Goal: Information Seeking & Learning: Learn about a topic

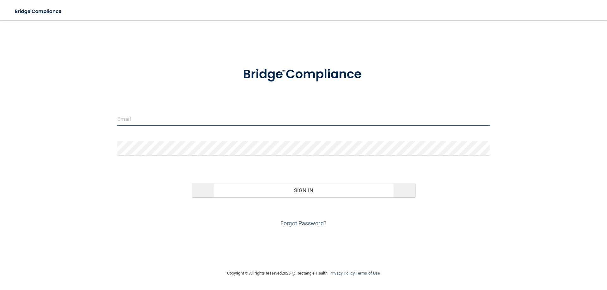
type input "[PERSON_NAME][EMAIL_ADDRESS][DOMAIN_NAME]"
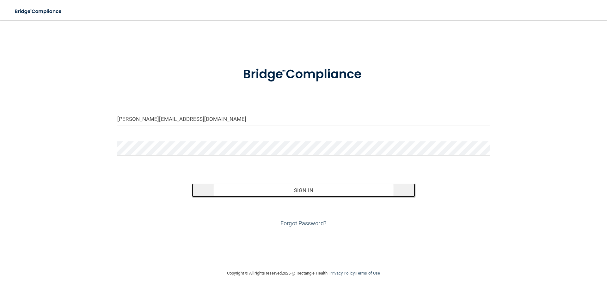
drag, startPoint x: 254, startPoint y: 191, endPoint x: 256, endPoint y: 185, distance: 6.5
click at [253, 191] on button "Sign In" at bounding box center [303, 191] width 223 height 14
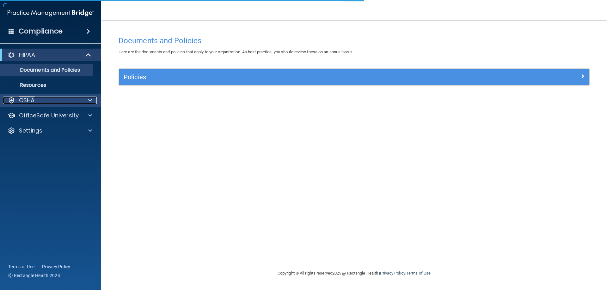
click at [76, 97] on div "OSHA" at bounding box center [42, 101] width 78 height 8
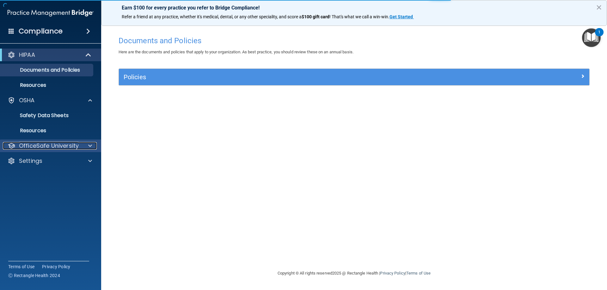
click at [52, 149] on p "OfficeSafe University" at bounding box center [49, 146] width 60 height 8
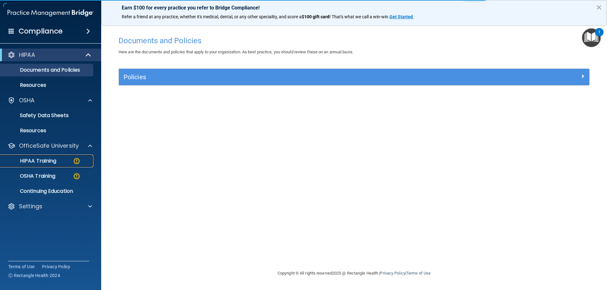
click at [53, 161] on p "HIPAA Training" at bounding box center [30, 161] width 52 height 6
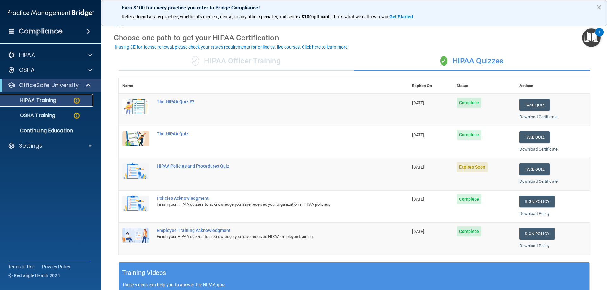
scroll to position [32, 0]
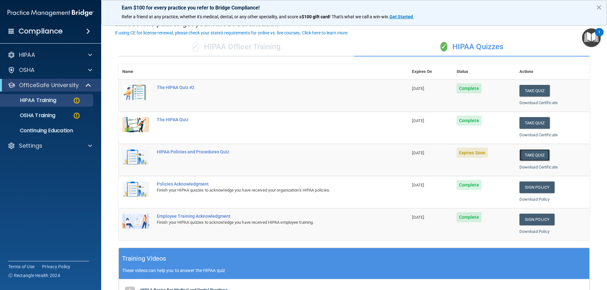
click at [521, 155] on button "Take Quiz" at bounding box center [534, 155] width 30 height 12
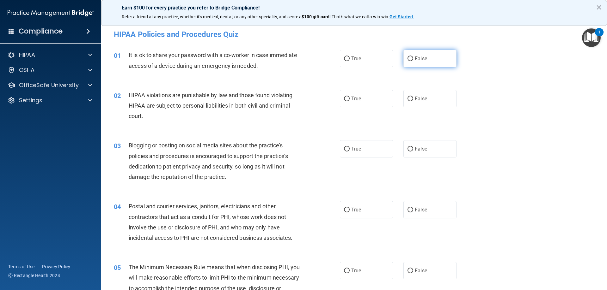
click at [408, 60] on input "False" at bounding box center [410, 59] width 6 height 5
radio input "true"
click at [355, 96] on span "True" at bounding box center [356, 99] width 10 height 6
click at [349, 97] on input "True" at bounding box center [347, 99] width 6 height 5
radio input "true"
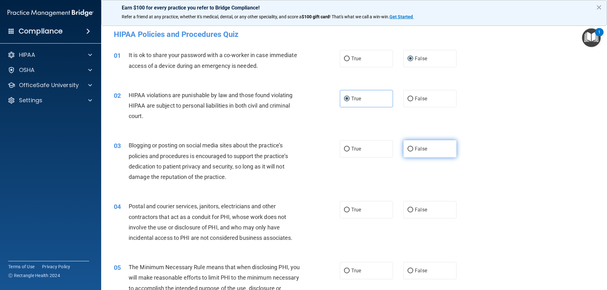
click at [422, 145] on label "False" at bounding box center [429, 148] width 53 height 17
click at [413, 147] on input "False" at bounding box center [410, 149] width 6 height 5
radio input "true"
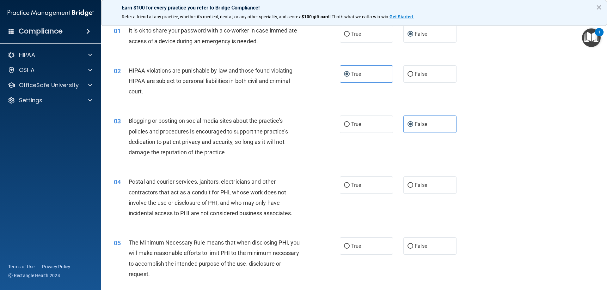
scroll to position [63, 0]
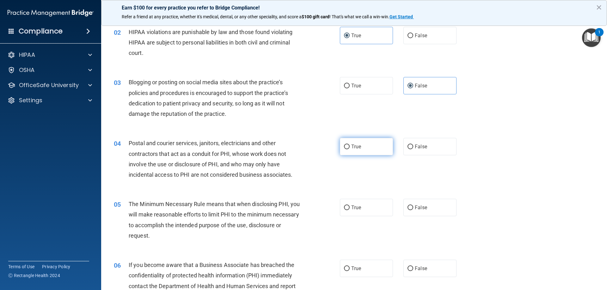
click at [354, 153] on label "True" at bounding box center [366, 146] width 53 height 17
click at [349, 149] on input "True" at bounding box center [347, 147] width 6 height 5
radio input "true"
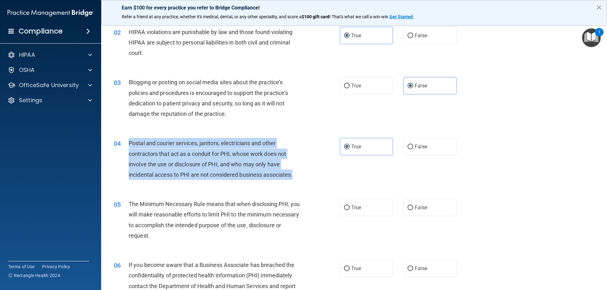
drag, startPoint x: 128, startPoint y: 142, endPoint x: 298, endPoint y: 173, distance: 173.5
click at [298, 173] on div "04 Postal and courier services, janitors, electricians and other contractors th…" at bounding box center [226, 160] width 245 height 45
copy div "Postal and courier services, janitors, electricians and other contractors that …"
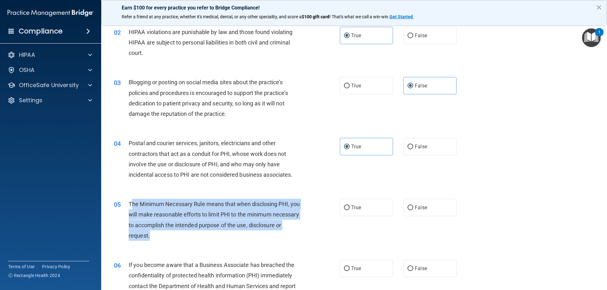
drag, startPoint x: 131, startPoint y: 203, endPoint x: 135, endPoint y: 213, distance: 10.9
click at [207, 232] on div "The Minimum Necessary Rule means that when disclosing PHI, you will make reason…" at bounding box center [217, 220] width 177 height 42
click at [131, 209] on div "The Minimum Necessary Rule means that when disclosing PHI, you will make reason…" at bounding box center [217, 220] width 177 height 42
drag, startPoint x: 128, startPoint y: 205, endPoint x: 190, endPoint y: 241, distance: 72.0
click at [190, 241] on div "05 The Minimum Necessary Rule means that when disclosing PHI, you will make rea…" at bounding box center [226, 221] width 245 height 45
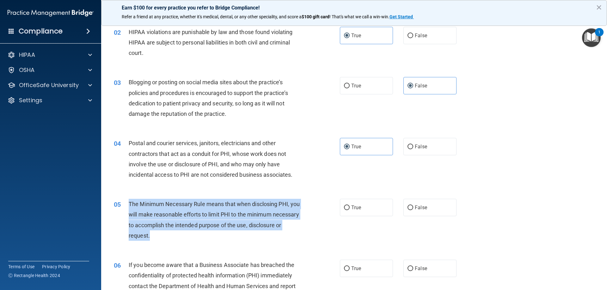
copy div "The Minimum Necessary Rule means that when disclosing PHI, you will make reason…"
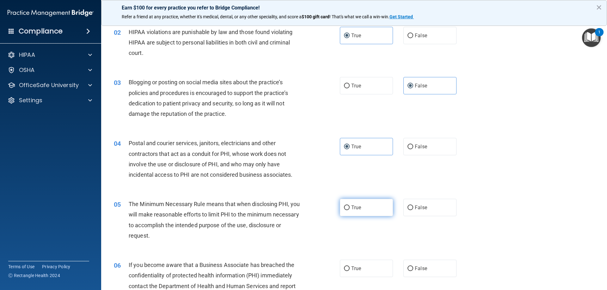
click at [369, 211] on label "True" at bounding box center [366, 207] width 53 height 17
click at [349, 210] on input "True" at bounding box center [347, 208] width 6 height 5
radio input "true"
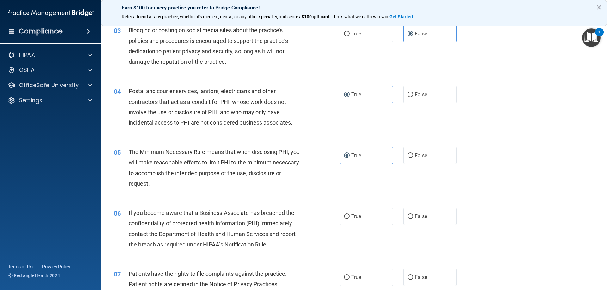
scroll to position [126, 0]
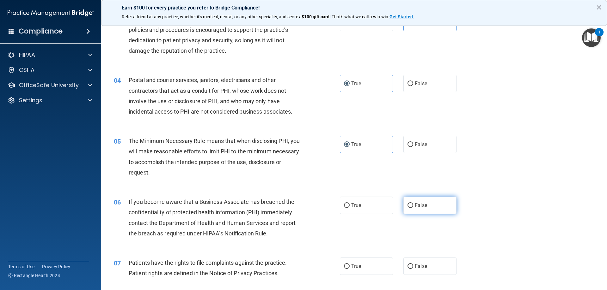
click at [421, 213] on label "False" at bounding box center [429, 205] width 53 height 17
click at [413, 208] on input "False" at bounding box center [410, 205] width 6 height 5
radio input "true"
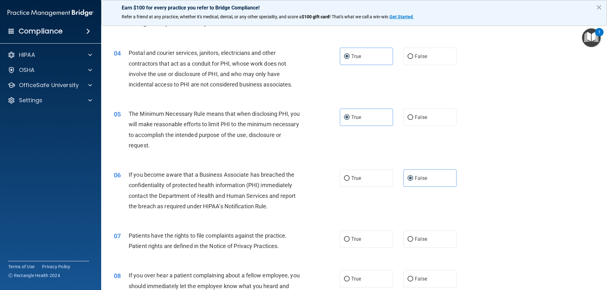
scroll to position [190, 0]
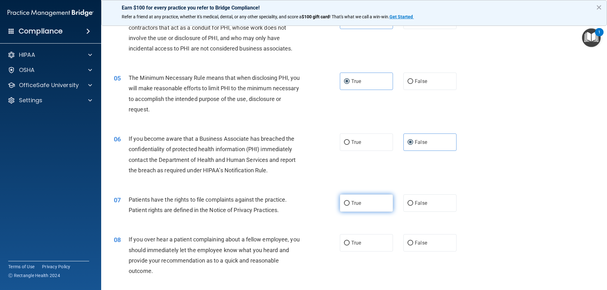
click at [366, 206] on label "True" at bounding box center [366, 203] width 53 height 17
click at [349, 206] on input "True" at bounding box center [347, 203] width 6 height 5
radio input "true"
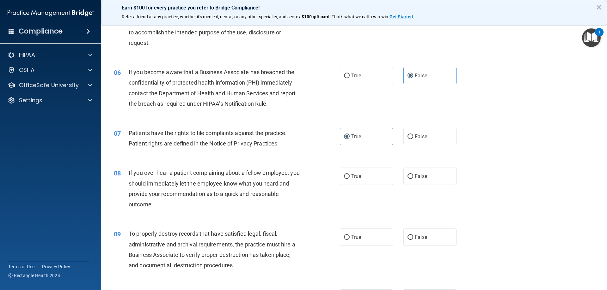
scroll to position [284, 0]
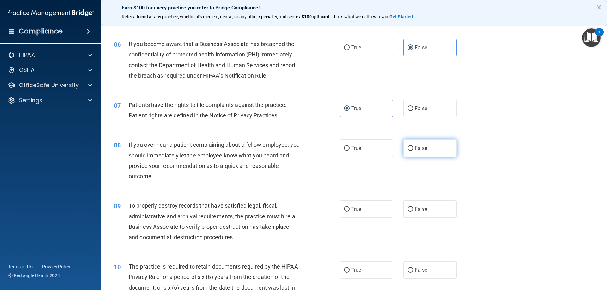
click at [408, 149] on input "False" at bounding box center [410, 148] width 6 height 5
radio input "true"
click at [404, 207] on label "False" at bounding box center [429, 209] width 53 height 17
click at [407, 207] on input "False" at bounding box center [410, 209] width 6 height 5
radio input "true"
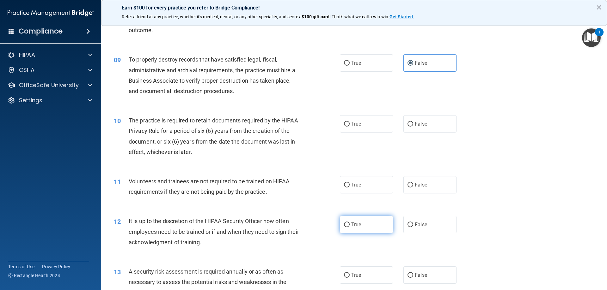
scroll to position [442, 0]
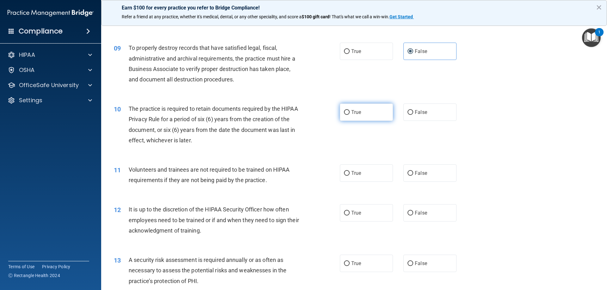
click at [359, 114] on label "True" at bounding box center [366, 112] width 53 height 17
click at [349, 114] on input "True" at bounding box center [347, 112] width 6 height 5
radio input "true"
click at [408, 174] on input "False" at bounding box center [410, 173] width 6 height 5
radio input "true"
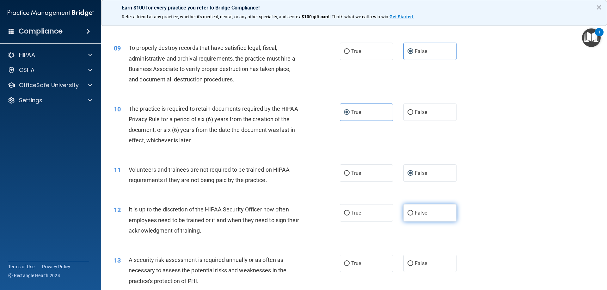
click at [422, 212] on span "False" at bounding box center [421, 213] width 12 height 6
click at [413, 212] on input "False" at bounding box center [410, 213] width 6 height 5
radio input "true"
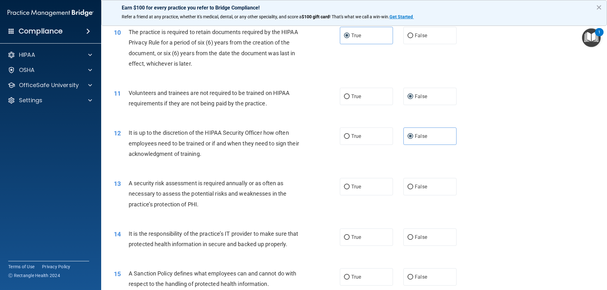
scroll to position [537, 0]
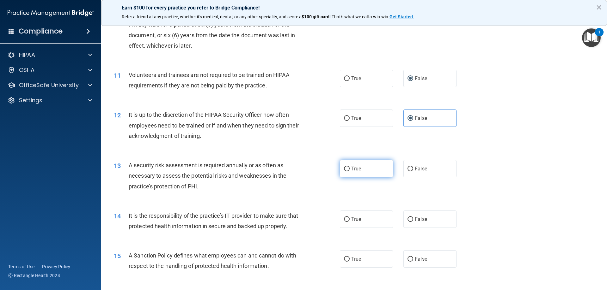
click at [366, 171] on label "True" at bounding box center [366, 168] width 53 height 17
click at [349, 171] on input "True" at bounding box center [347, 169] width 6 height 5
radio input "true"
click at [422, 222] on span "False" at bounding box center [421, 219] width 12 height 6
click at [413, 222] on input "False" at bounding box center [410, 219] width 6 height 5
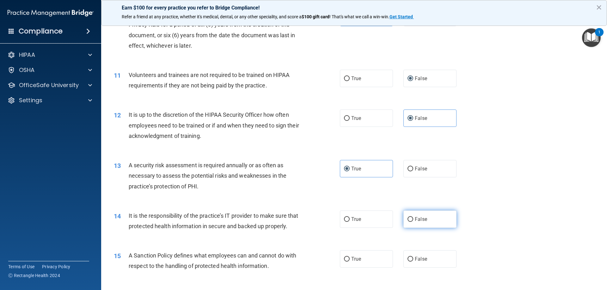
radio input "true"
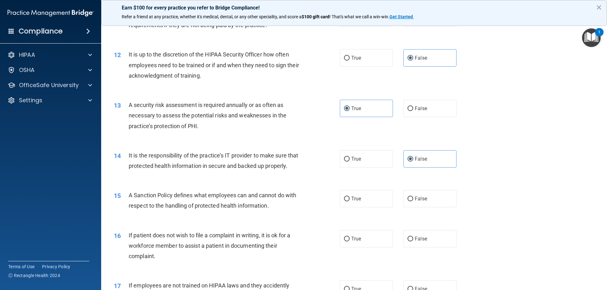
scroll to position [600, 0]
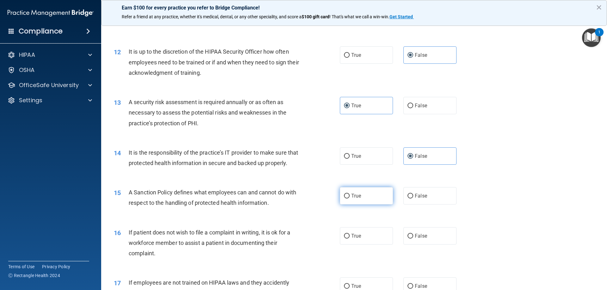
drag, startPoint x: 418, startPoint y: 207, endPoint x: 357, endPoint y: 206, distance: 61.0
click at [417, 199] on span "False" at bounding box center [421, 196] width 12 height 6
click at [413, 199] on input "False" at bounding box center [410, 196] width 6 height 5
radio input "true"
click at [363, 245] on label "True" at bounding box center [366, 236] width 53 height 17
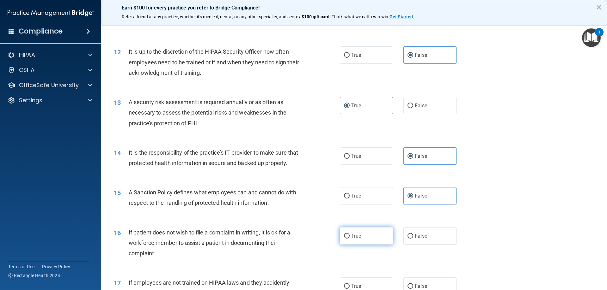
click at [349, 239] on input "True" at bounding box center [347, 236] width 6 height 5
radio input "true"
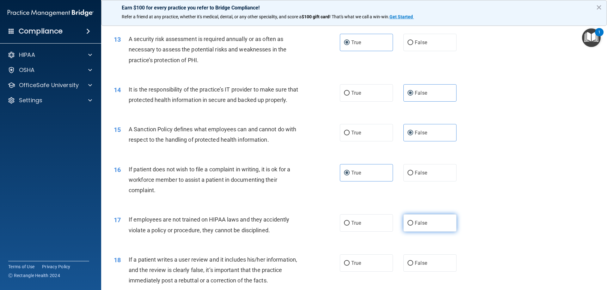
click at [403, 232] on label "False" at bounding box center [429, 223] width 53 height 17
click at [407, 226] on input "False" at bounding box center [410, 223] width 6 height 5
radio input "true"
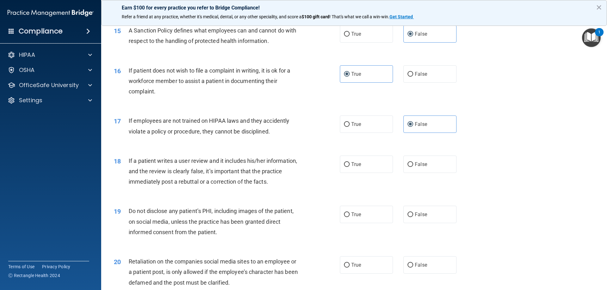
scroll to position [790, 0]
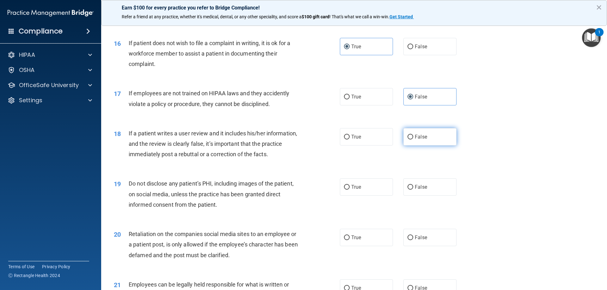
click at [419, 146] on label "False" at bounding box center [429, 136] width 53 height 17
click at [413, 140] on input "False" at bounding box center [410, 137] width 6 height 5
radio input "true"
click at [357, 190] on span "True" at bounding box center [356, 187] width 10 height 6
click at [349, 190] on input "True" at bounding box center [347, 187] width 6 height 5
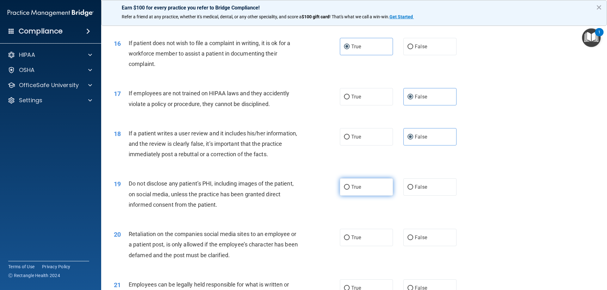
radio input "true"
click at [415, 241] on span "False" at bounding box center [421, 238] width 12 height 6
click at [413, 240] on input "False" at bounding box center [410, 238] width 6 height 5
radio input "true"
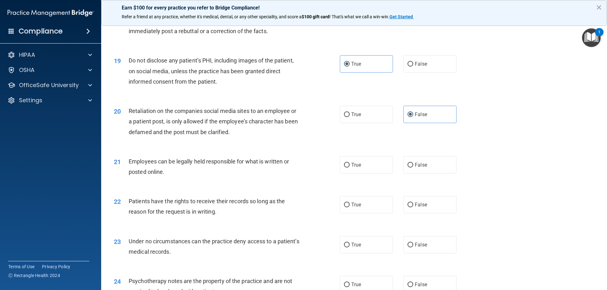
scroll to position [948, 0]
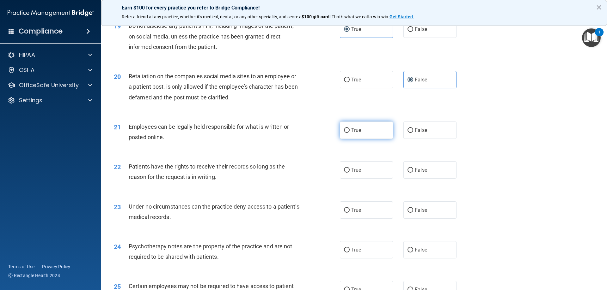
click at [369, 139] on label "True" at bounding box center [366, 130] width 53 height 17
click at [349, 133] on input "True" at bounding box center [347, 130] width 6 height 5
radio input "true"
click at [419, 177] on label "False" at bounding box center [429, 169] width 53 height 17
click at [413, 173] on input "False" at bounding box center [410, 170] width 6 height 5
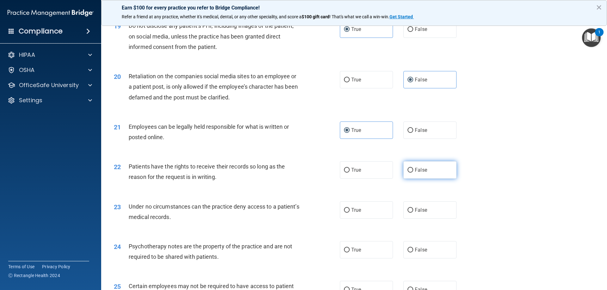
radio input "true"
click at [416, 219] on label "False" at bounding box center [429, 210] width 53 height 17
click at [413, 213] on input "False" at bounding box center [410, 210] width 6 height 5
radio input "true"
click at [360, 257] on label "True" at bounding box center [366, 249] width 53 height 17
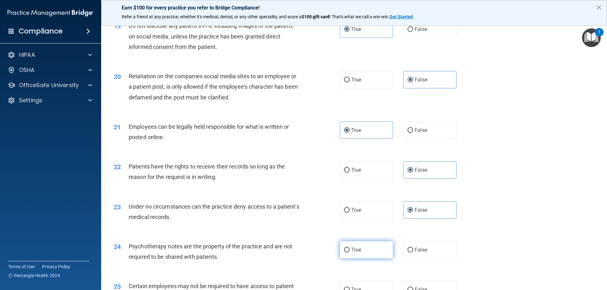
click at [349, 253] on input "True" at bounding box center [347, 250] width 6 height 5
radio input "true"
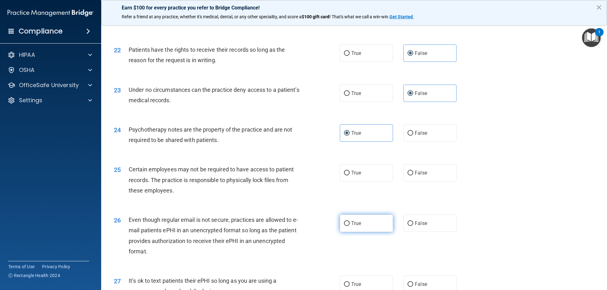
scroll to position [1074, 0]
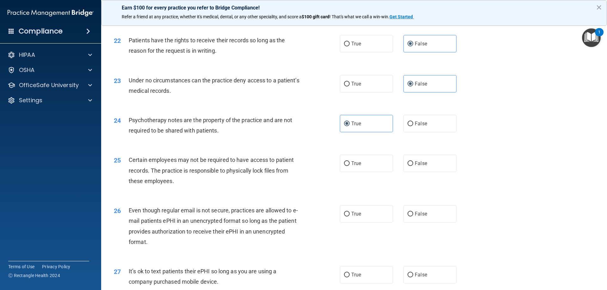
click at [364, 147] on div "24 Psychotherapy notes are the property of the practice and are not required to…" at bounding box center [354, 127] width 490 height 40
click at [379, 172] on label "True" at bounding box center [366, 163] width 53 height 17
click at [349, 166] on input "True" at bounding box center [347, 163] width 6 height 5
radio input "true"
click at [374, 223] on label "True" at bounding box center [366, 213] width 53 height 17
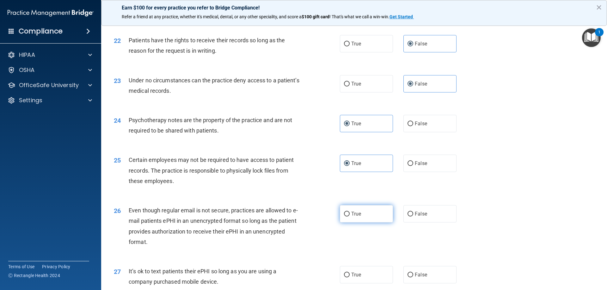
click at [349, 217] on input "True" at bounding box center [347, 214] width 6 height 5
radio input "true"
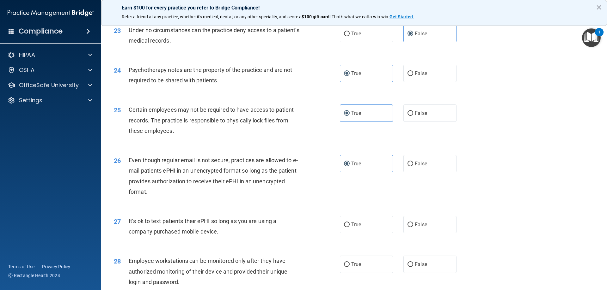
scroll to position [1201, 0]
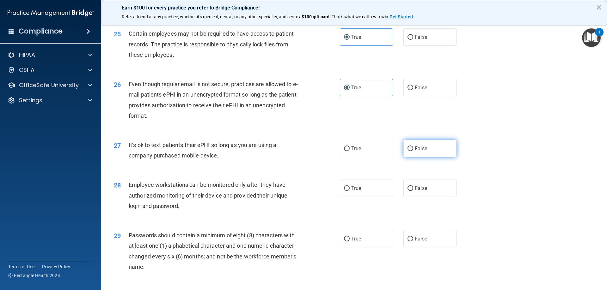
click at [422, 157] on label "False" at bounding box center [429, 148] width 53 height 17
click at [413, 151] on input "False" at bounding box center [410, 149] width 6 height 5
radio input "true"
click at [368, 197] on label "True" at bounding box center [366, 188] width 53 height 17
click at [349, 191] on input "True" at bounding box center [347, 188] width 6 height 5
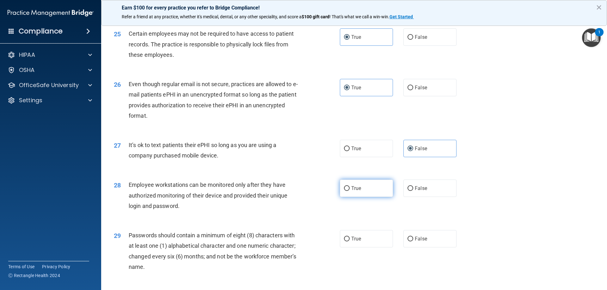
radio input "true"
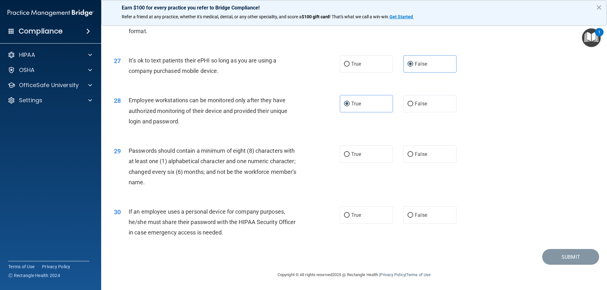
scroll to position [1296, 0]
click at [358, 161] on label "True" at bounding box center [366, 154] width 53 height 17
click at [349, 157] on input "True" at bounding box center [347, 154] width 6 height 5
radio input "true"
click at [416, 219] on label "False" at bounding box center [429, 215] width 53 height 17
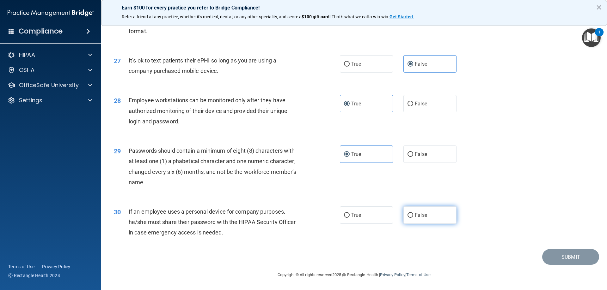
click at [413, 218] on input "False" at bounding box center [410, 215] width 6 height 5
radio input "true"
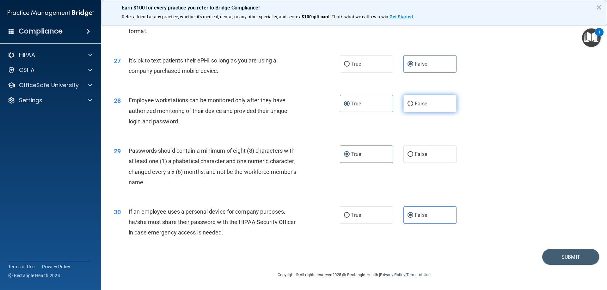
click at [419, 102] on span "False" at bounding box center [421, 104] width 12 height 6
click at [413, 102] on input "False" at bounding box center [410, 104] width 6 height 5
radio input "true"
radio input "false"
click at [558, 258] on button "Submit" at bounding box center [570, 257] width 57 height 16
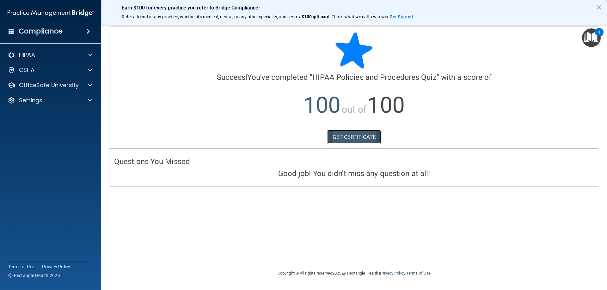
click at [358, 139] on link "GET CERTIFICATE" at bounding box center [354, 137] width 54 height 14
click at [30, 85] on p "OfficeSafe University" at bounding box center [49, 86] width 60 height 8
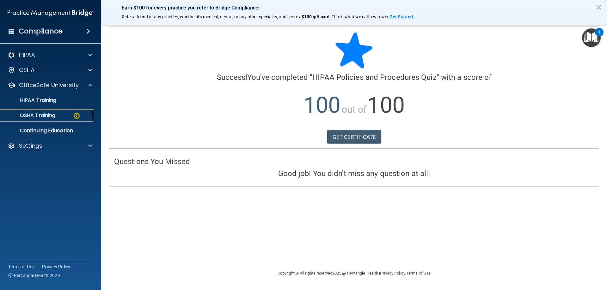
click at [38, 113] on p "OSHA Training" at bounding box center [29, 115] width 51 height 6
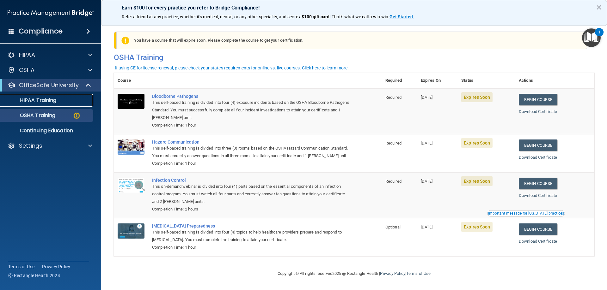
click at [37, 103] on p "HIPAA Training" at bounding box center [30, 100] width 52 height 6
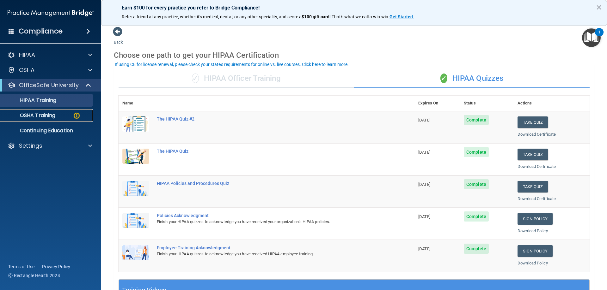
click at [55, 120] on link "OSHA Training" at bounding box center [44, 115] width 100 height 13
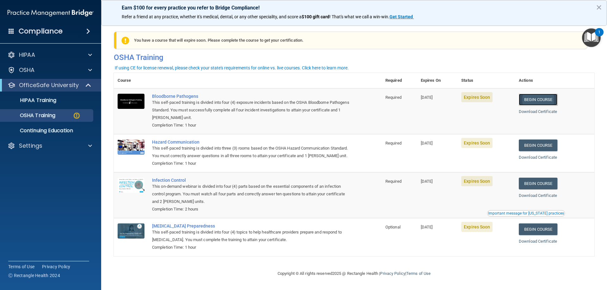
click at [554, 102] on link "Begin Course" at bounding box center [538, 100] width 39 height 12
